Goal: Task Accomplishment & Management: Use online tool/utility

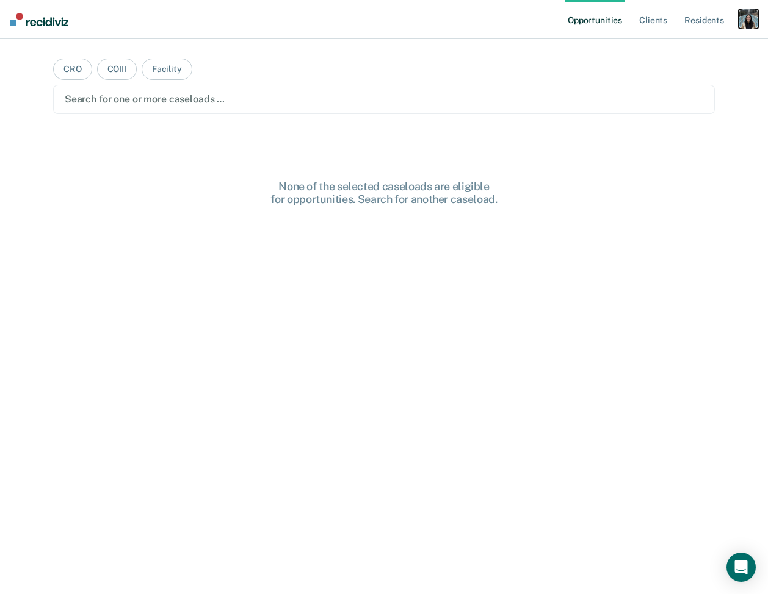
click at [754, 21] on div "button" at bounding box center [748, 19] width 20 height 20
click at [660, 54] on link "Profile" at bounding box center [699, 50] width 98 height 10
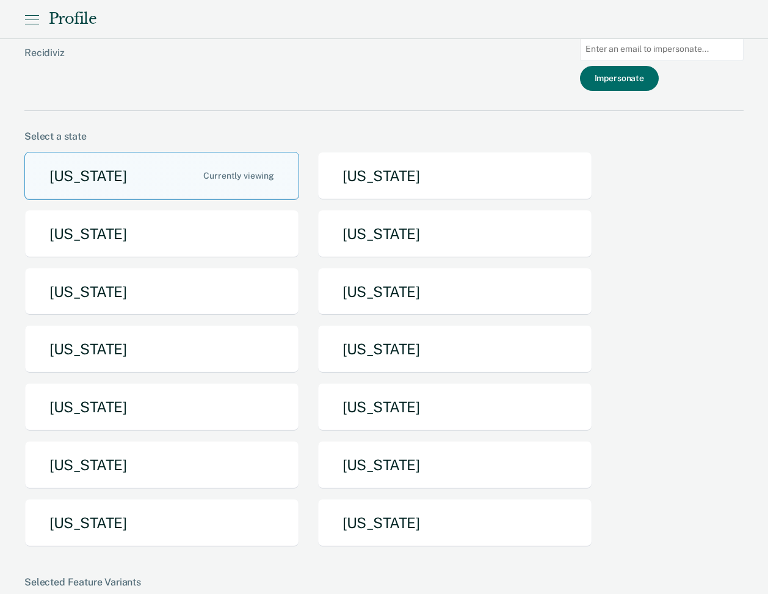
click at [617, 52] on input at bounding box center [662, 49] width 164 height 24
paste input "[PERSON_NAME][EMAIL_ADDRESS][US_STATE][DOMAIN_NAME]"
click at [658, 50] on input "[PERSON_NAME][EMAIL_ADDRESS][US_STATE]@[US_STATE][DOMAIN_NAME]" at bounding box center [662, 49] width 164 height 24
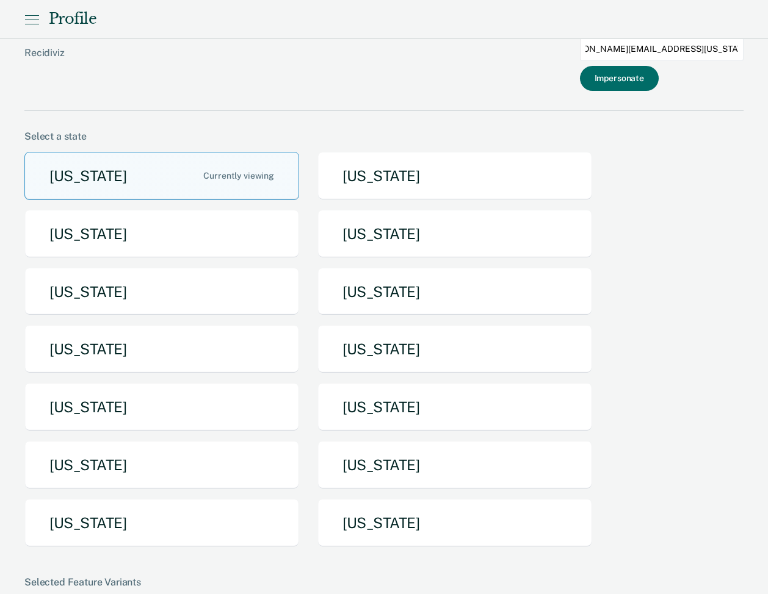
click at [658, 50] on input "[PERSON_NAME][EMAIL_ADDRESS][US_STATE]@[US_STATE][DOMAIN_NAME]" at bounding box center [662, 49] width 164 height 24
paste input
type input "[PERSON_NAME][EMAIL_ADDRESS][US_STATE][DOMAIN_NAME]"
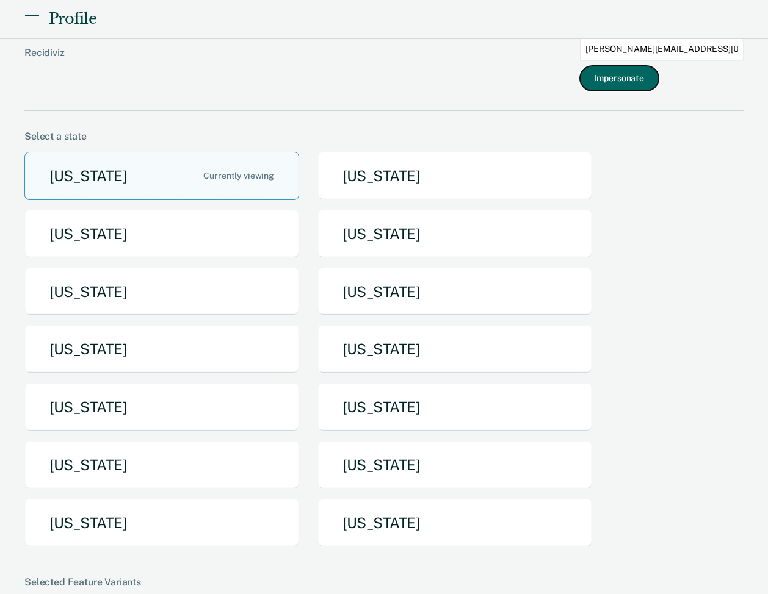
click at [650, 83] on button "Impersonate" at bounding box center [619, 78] width 79 height 25
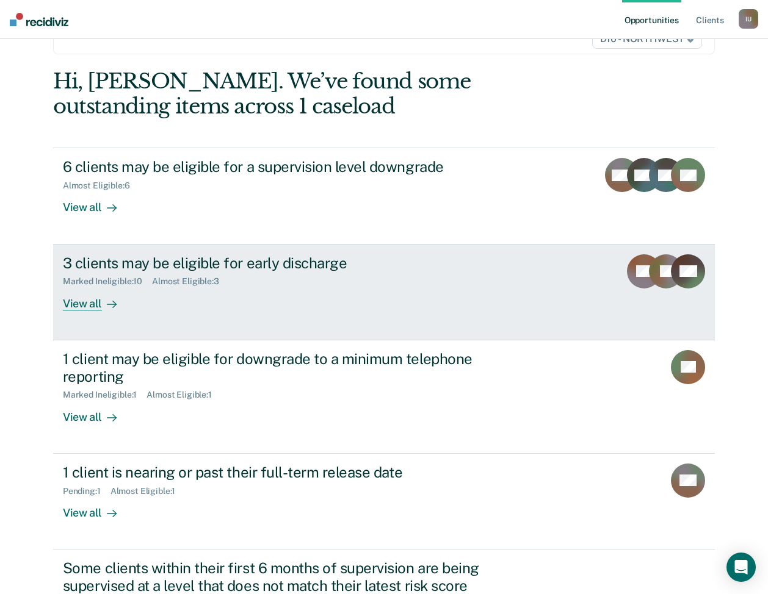
scroll to position [96, 0]
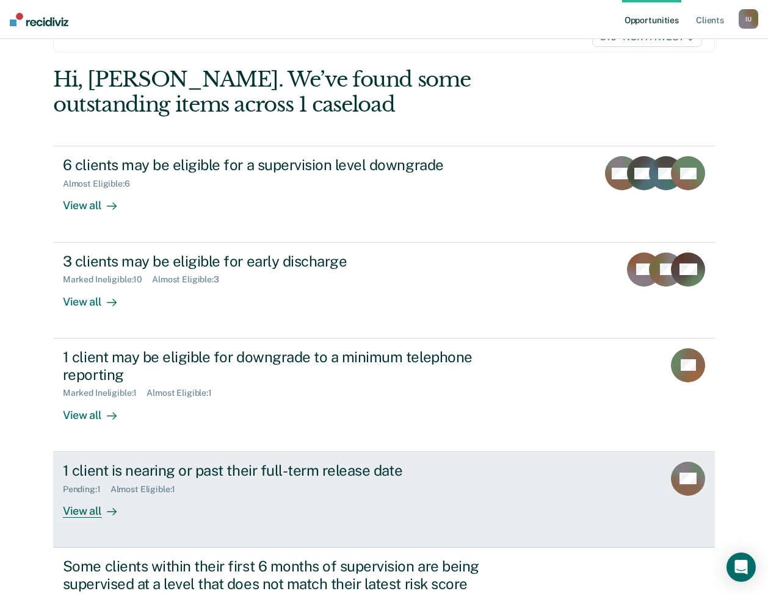
click at [193, 470] on div "1 client is nearing or past their full-term release date" at bounding box center [277, 471] width 428 height 18
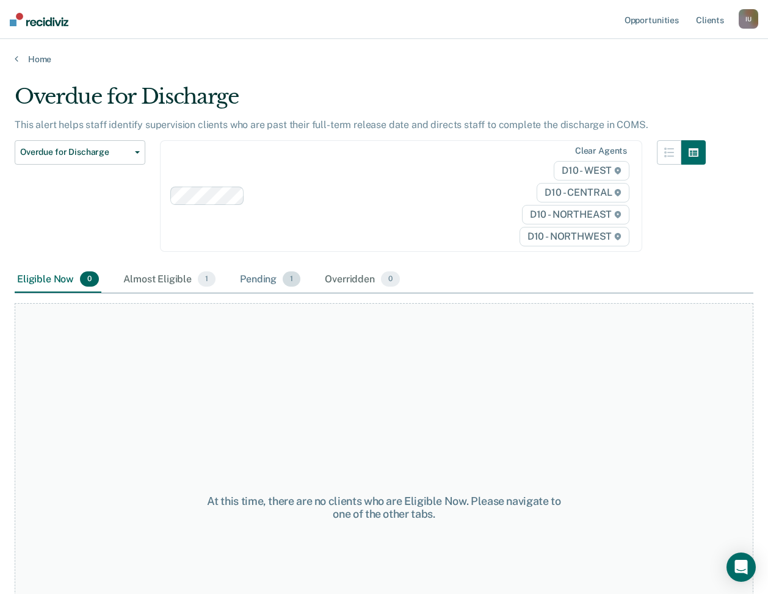
click at [250, 284] on div "Pending 1" at bounding box center [269, 280] width 65 height 27
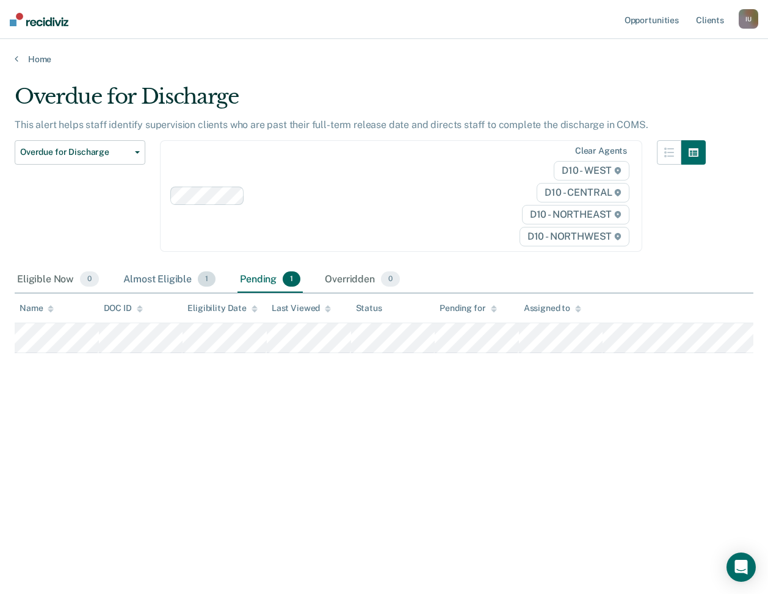
click at [165, 277] on div "Almost Eligible 1" at bounding box center [169, 280] width 97 height 27
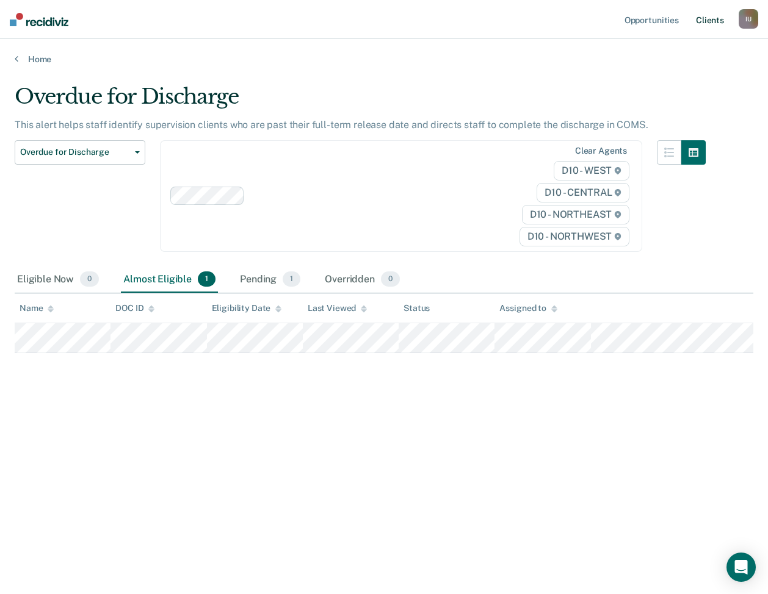
click at [714, 17] on link "Client s" at bounding box center [709, 19] width 33 height 39
